Goal: Task Accomplishment & Management: Use online tool/utility

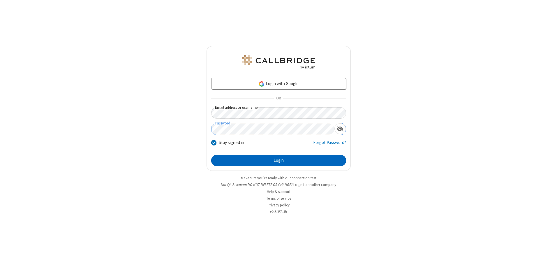
click at [278, 160] on button "Login" at bounding box center [278, 161] width 135 height 12
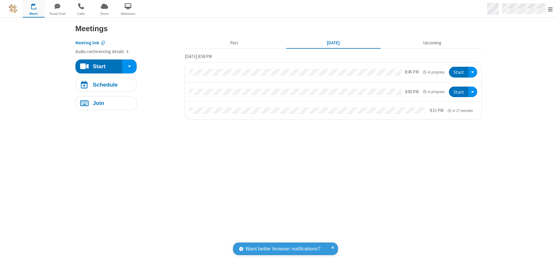
click at [550, 9] on span "Open menu" at bounding box center [550, 9] width 5 height 6
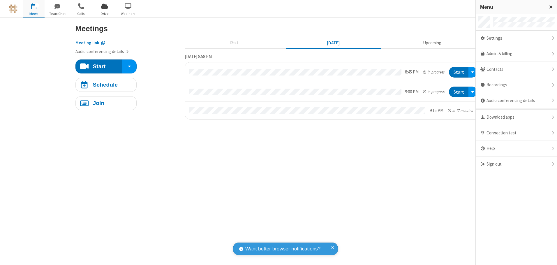
click at [104, 13] on span "Drive" at bounding box center [104, 13] width 22 height 5
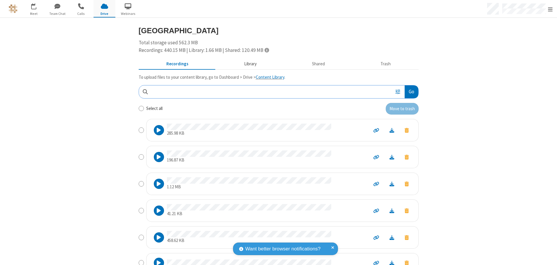
click at [247, 64] on button "Library" at bounding box center [250, 64] width 68 height 11
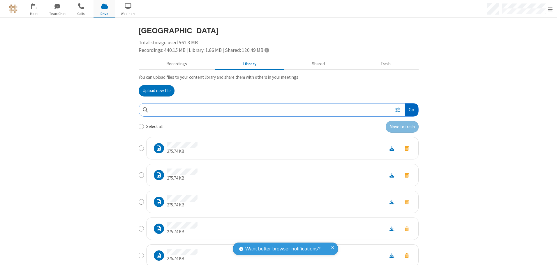
click at [409, 109] on button "Go" at bounding box center [410, 109] width 13 height 13
click at [154, 91] on button "Upload new file" at bounding box center [157, 91] width 36 height 12
